Goal: Navigation & Orientation: Find specific page/section

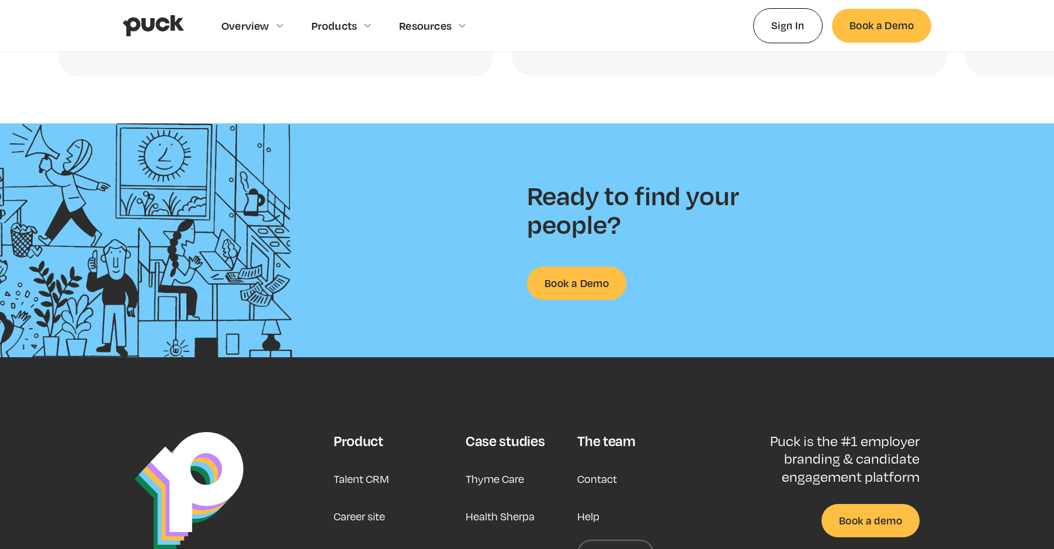
scroll to position [2981, 0]
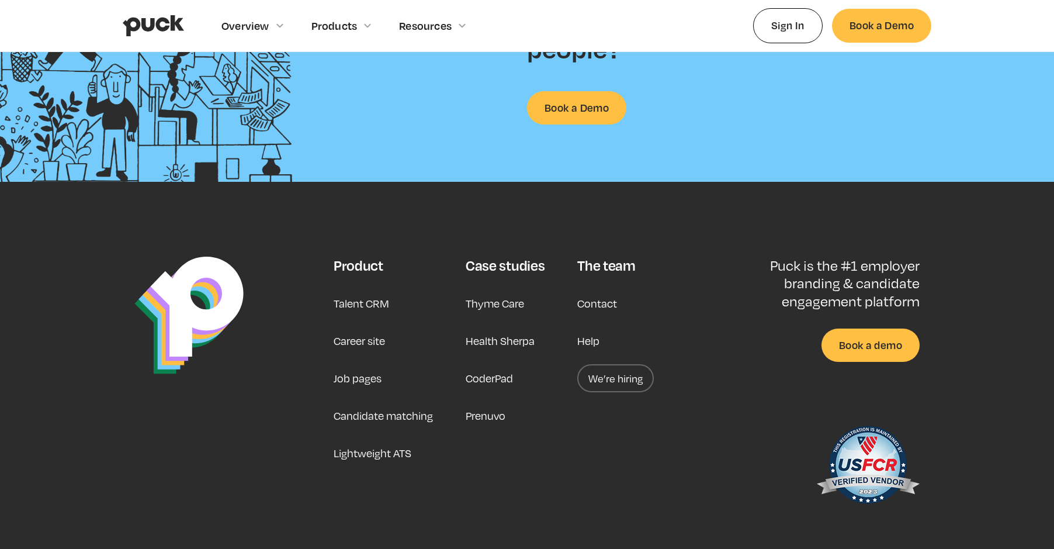
click at [344, 374] on link "Job pages" at bounding box center [358, 378] width 48 height 28
